Goal: Navigation & Orientation: Find specific page/section

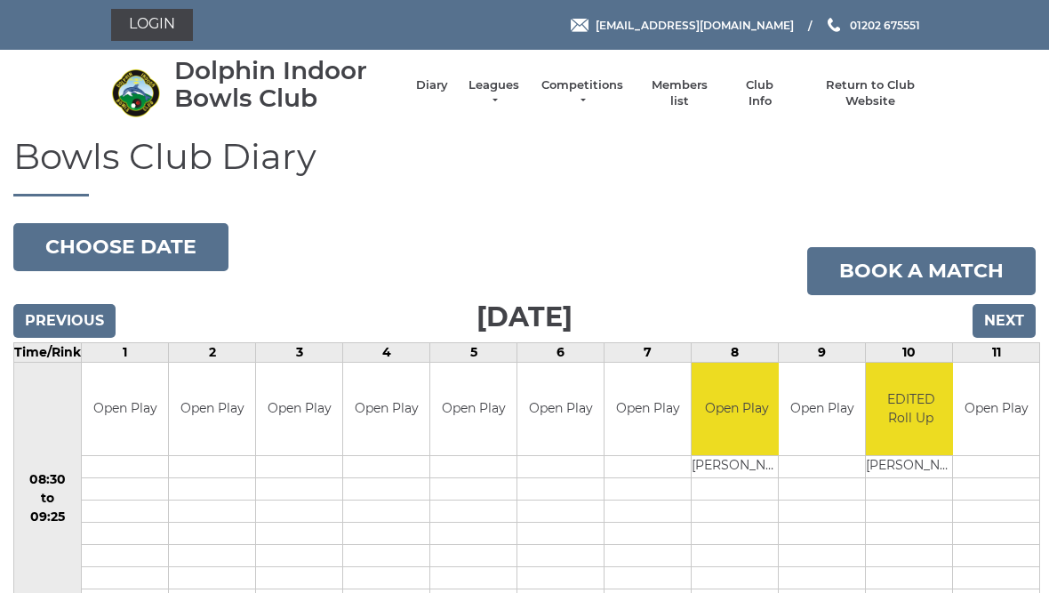
click at [518, 76] on li "Leagues Club leagues - Winter 2025/2026 Club leagues - Summer 2025 Club leagues…" at bounding box center [485, 93] width 74 height 50
click at [517, 98] on link "Leagues" at bounding box center [494, 93] width 56 height 32
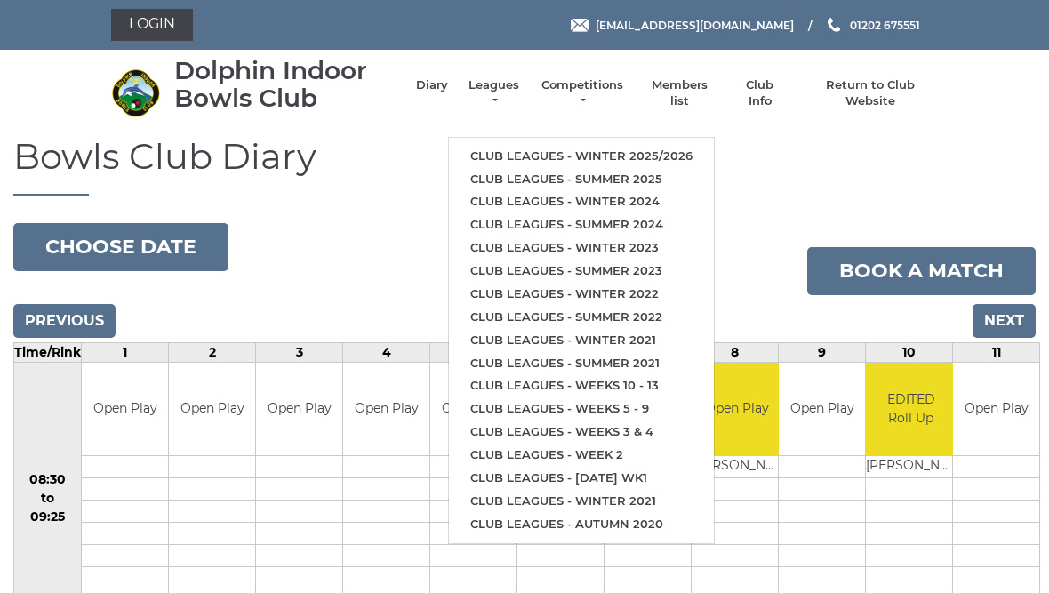
click at [650, 148] on link "Club leagues - Winter 2025/2026" at bounding box center [581, 156] width 265 height 23
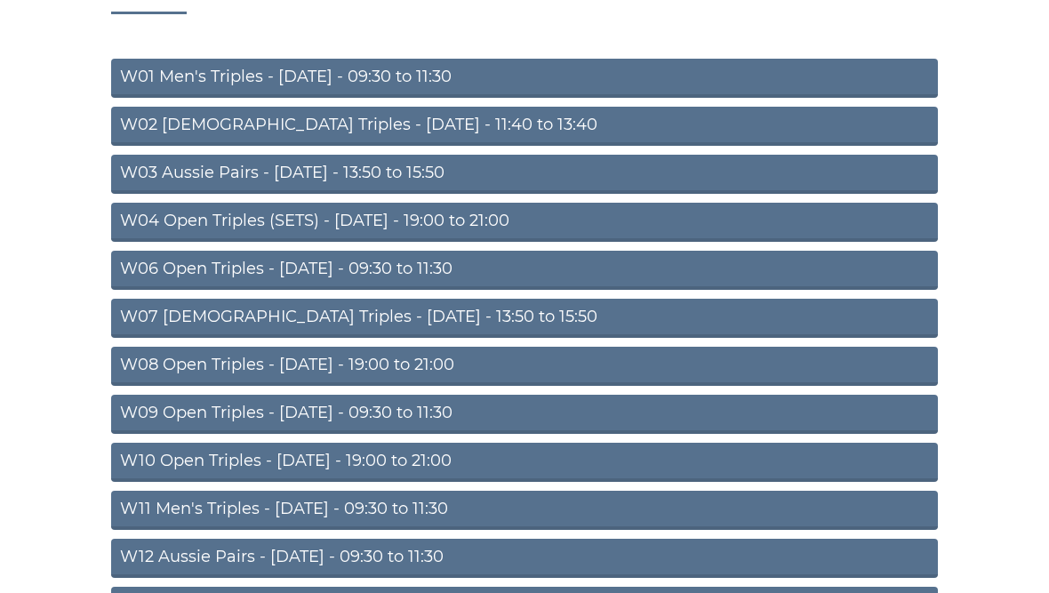
scroll to position [184, 0]
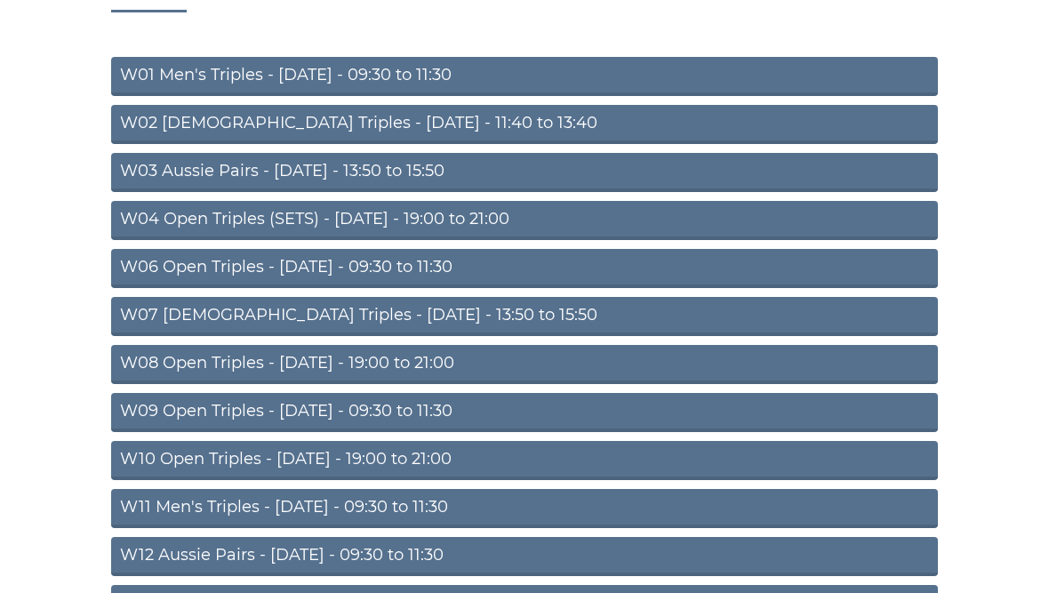
click at [380, 361] on link "W08 Open Triples - [DATE] - 19:00 to 21:00" at bounding box center [524, 364] width 827 height 39
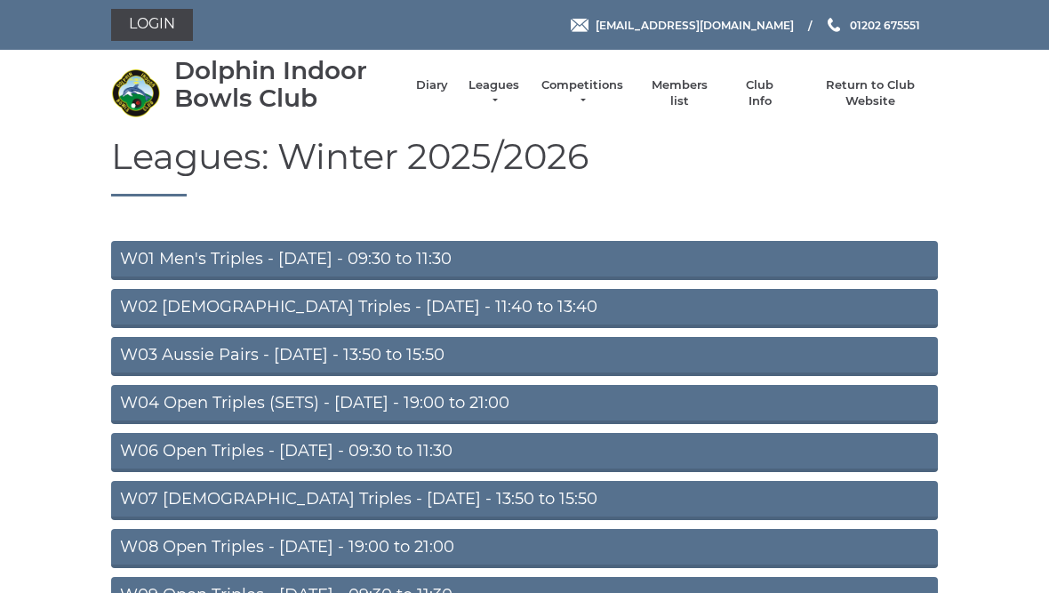
scroll to position [184, 0]
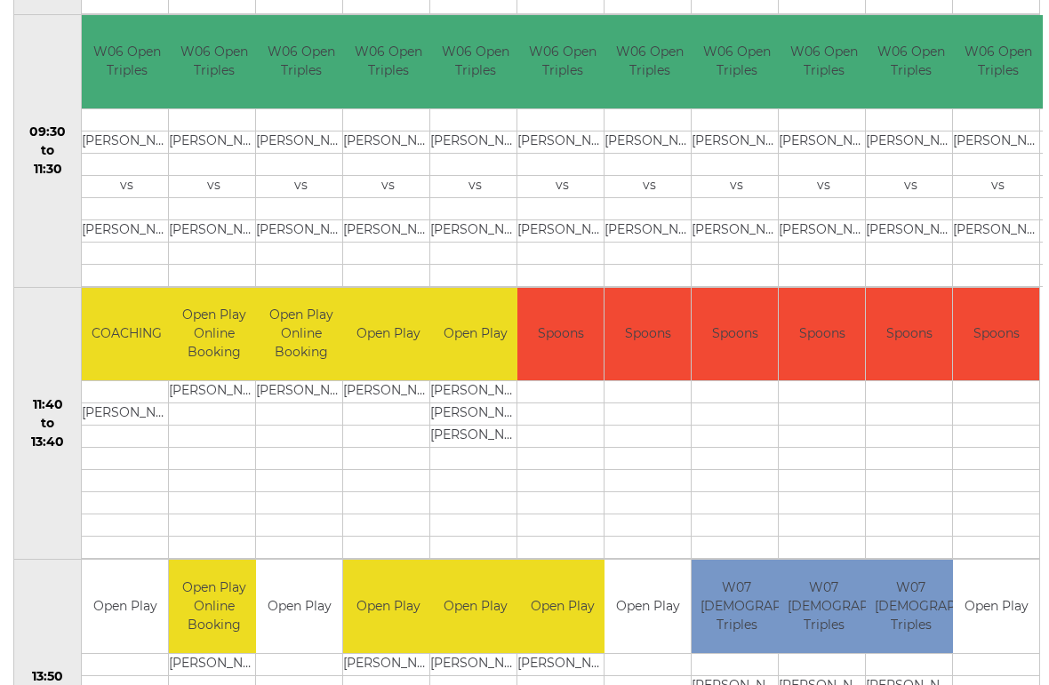
scroll to position [619, 0]
